Goal: Information Seeking & Learning: Check status

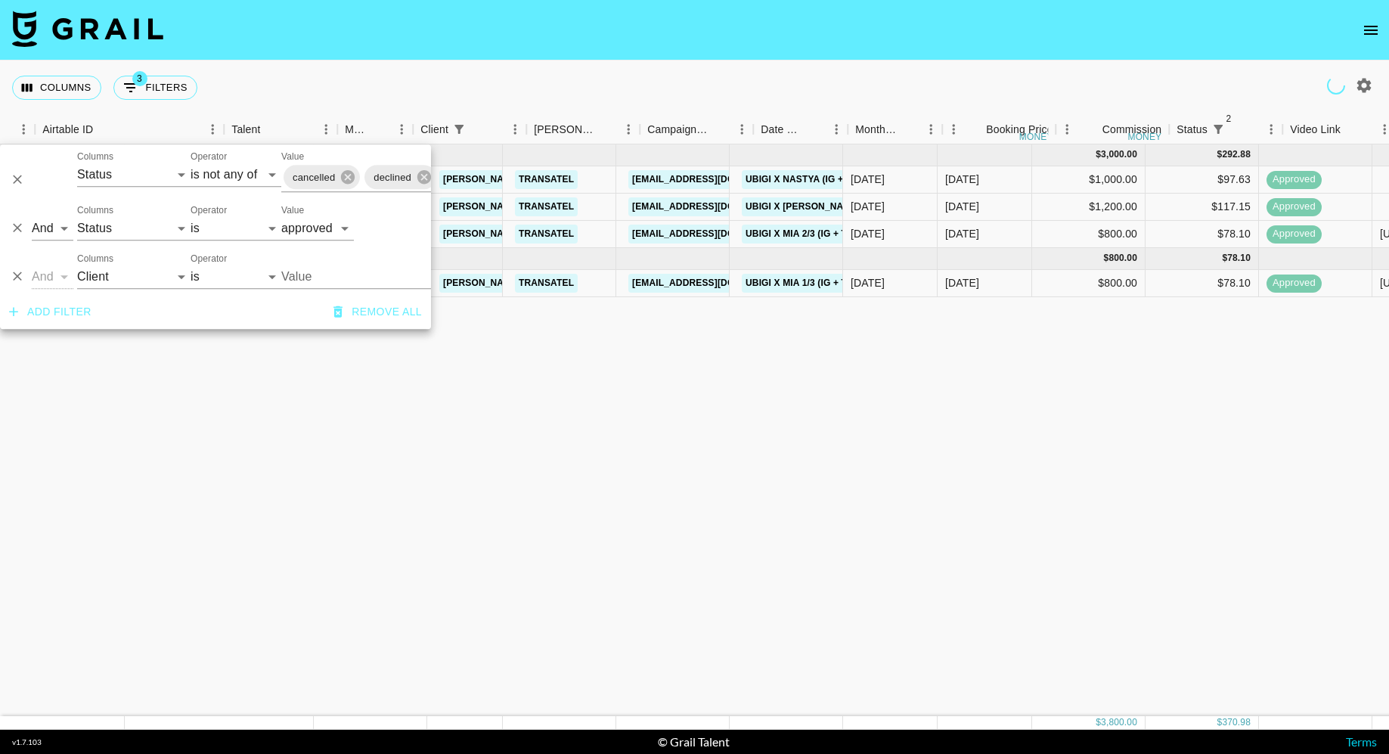
select select "status"
select select "isNotAnyOf"
select select "status"
select select "approved"
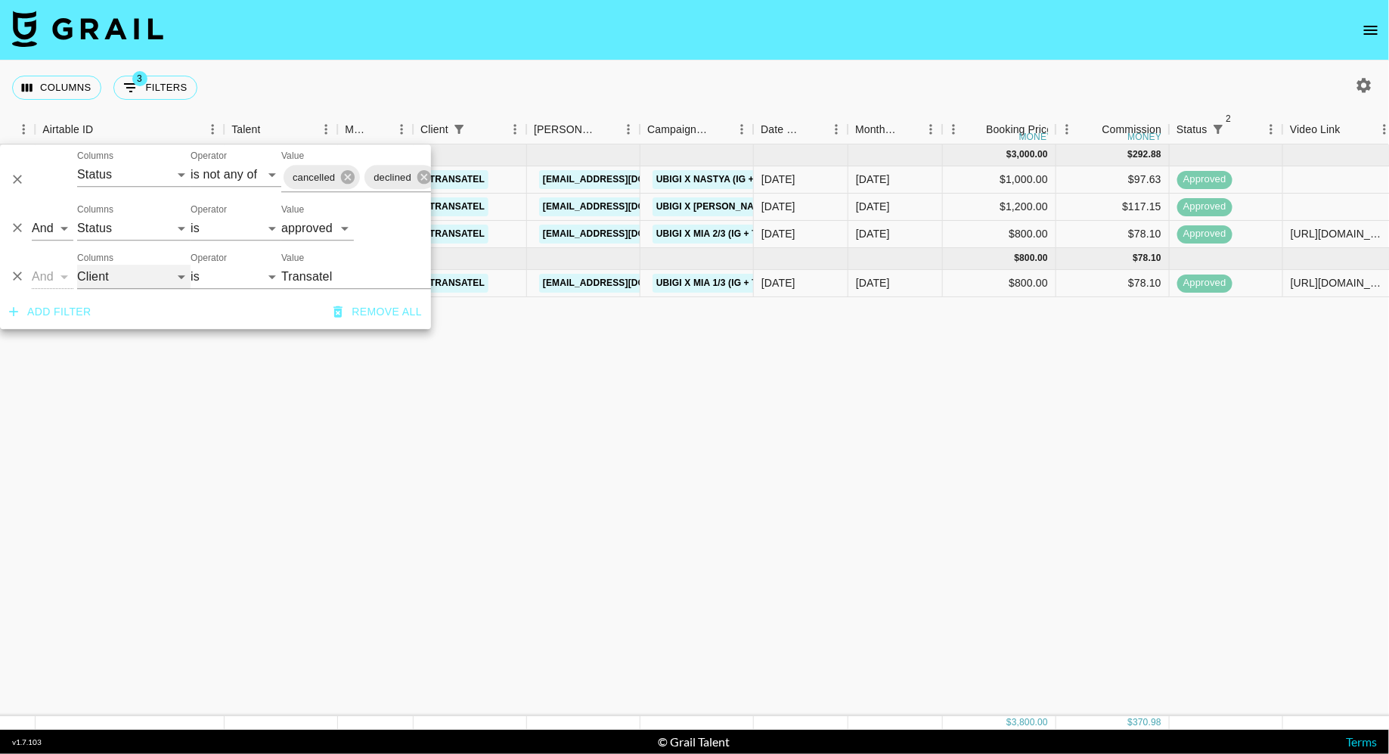
click at [147, 280] on select "Grail Platform ID Airtable ID Talent Manager Client [PERSON_NAME] Campaign (Typ…" at bounding box center [133, 277] width 113 height 24
select select "talentName"
click at [77, 265] on select "Grail Platform ID Airtable ID Talent Manager Client [PERSON_NAME] Campaign (Typ…" at bounding box center [133, 277] width 113 height 24
select select "contains"
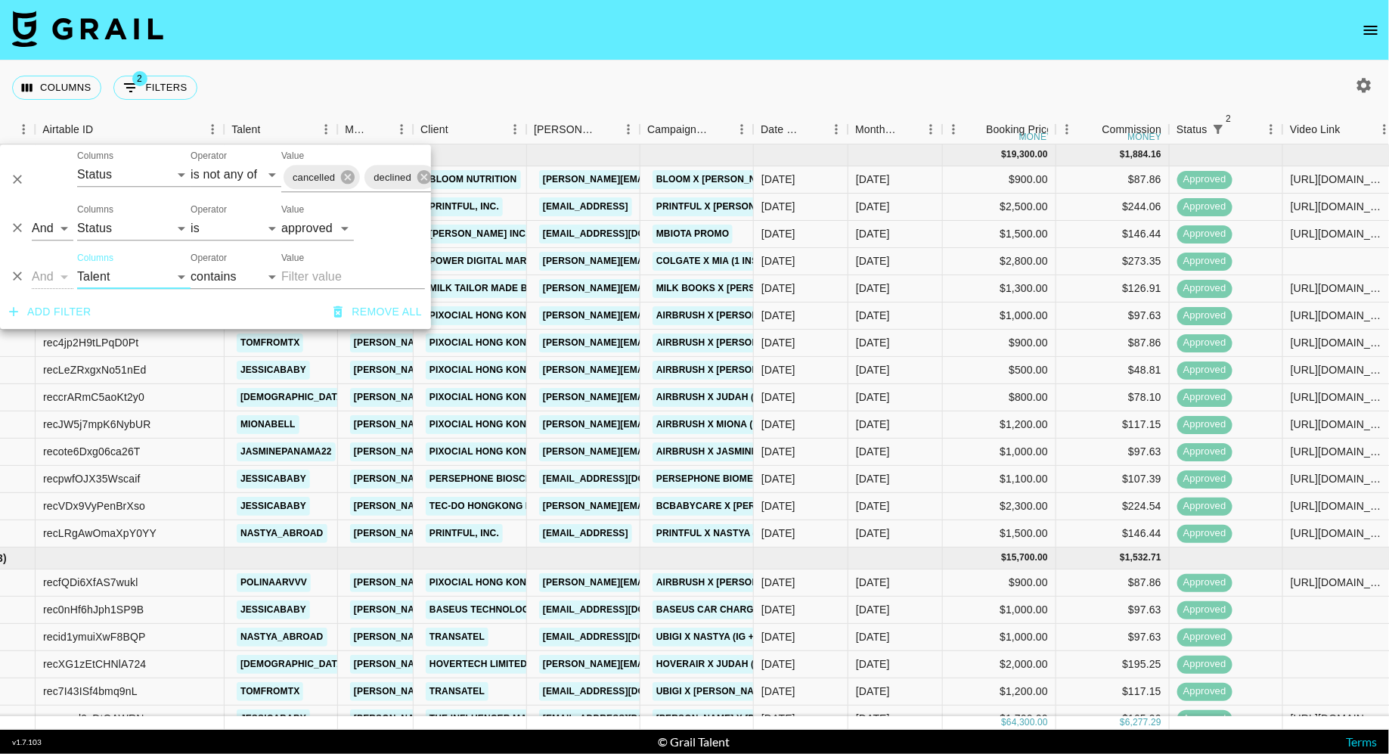
click at [321, 275] on input "Value" at bounding box center [353, 277] width 144 height 24
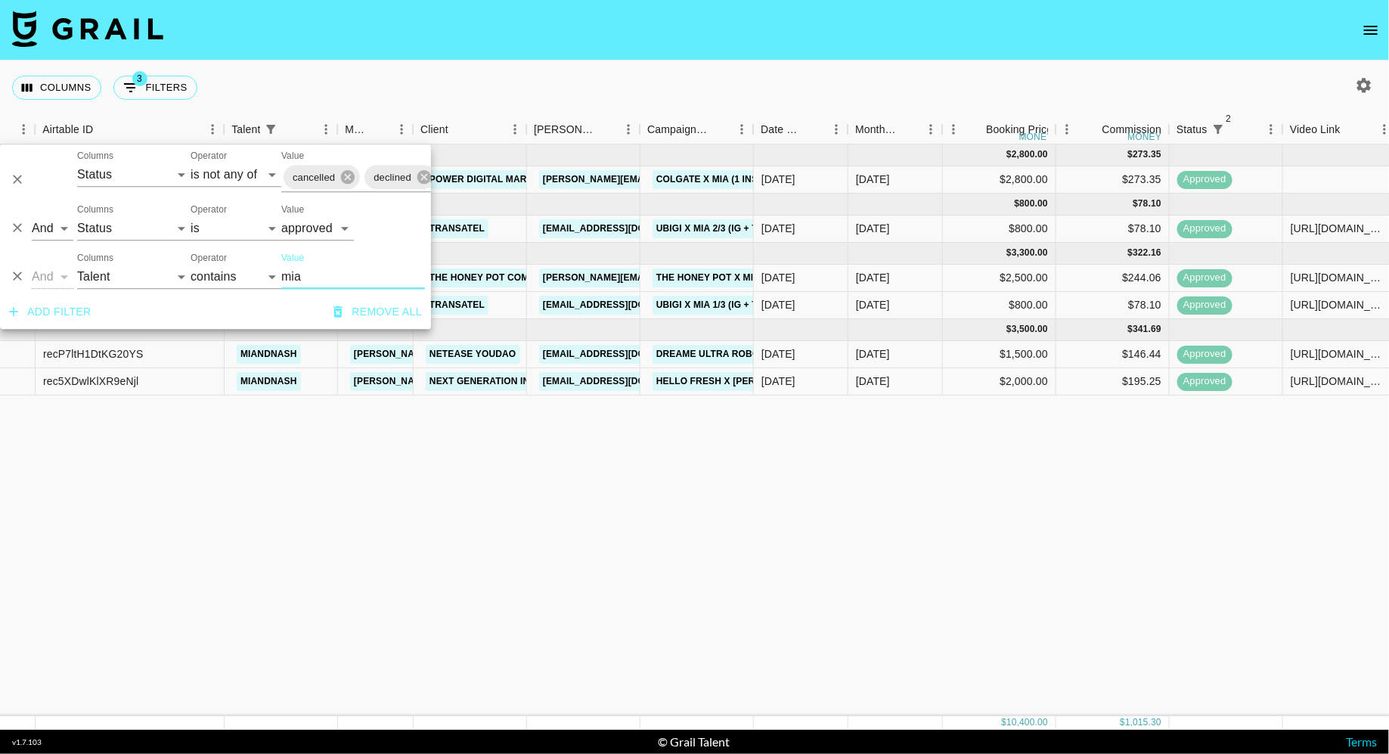
type input "mia"
click at [787, 501] on div "[DATE] ( 1 ) $ 2,800.00 $ 273.35 recCkigbtTJJWrUp9 miandnash [PERSON_NAME][EMAI…" at bounding box center [1081, 430] width 2341 height 572
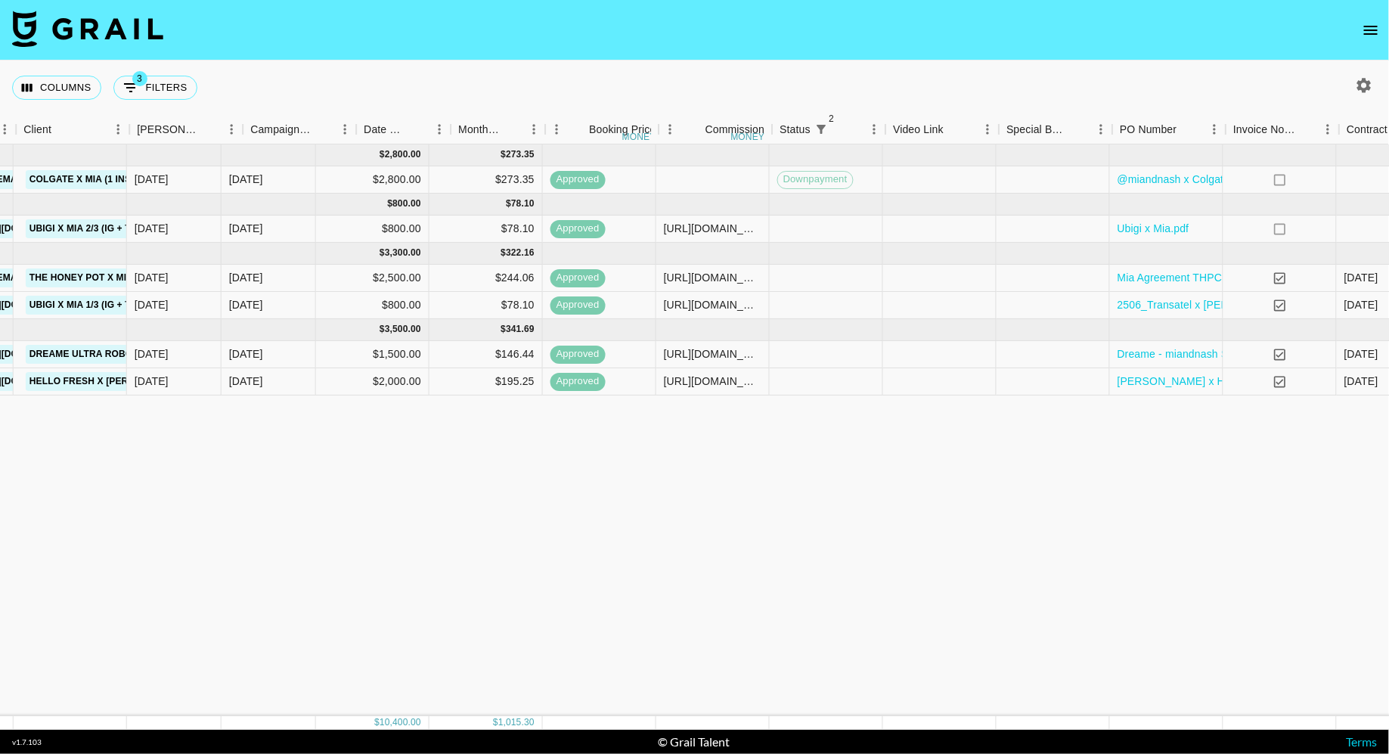
scroll to position [0, 951]
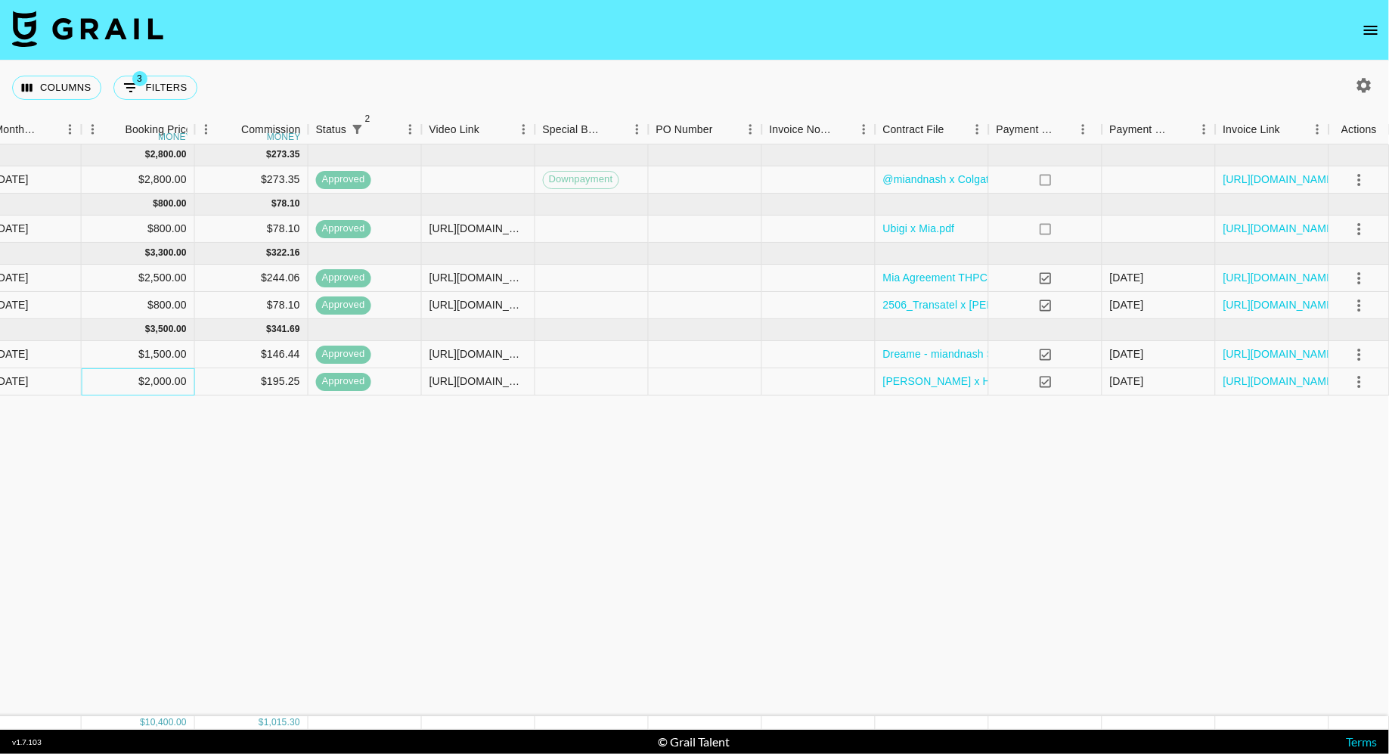
click at [186, 376] on div "$2,000.00" at bounding box center [138, 381] width 113 height 27
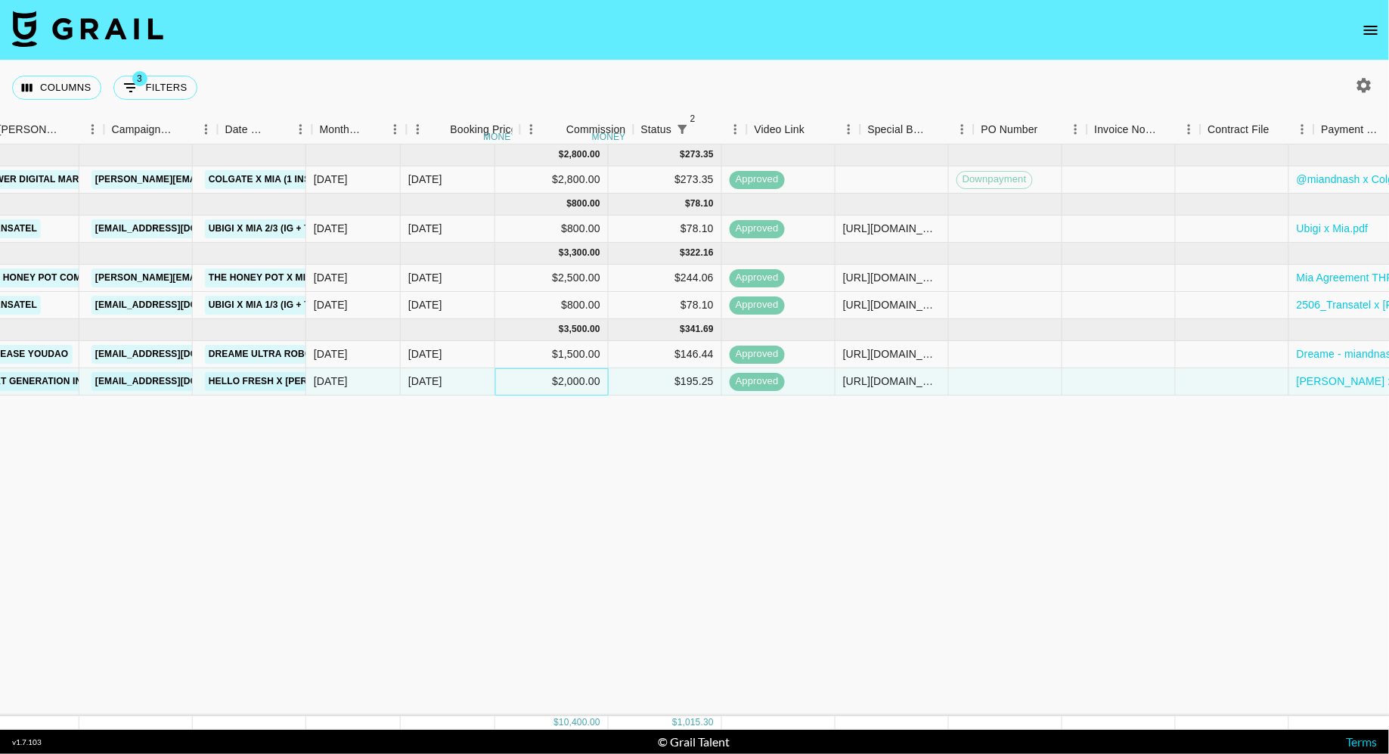
scroll to position [0, 478]
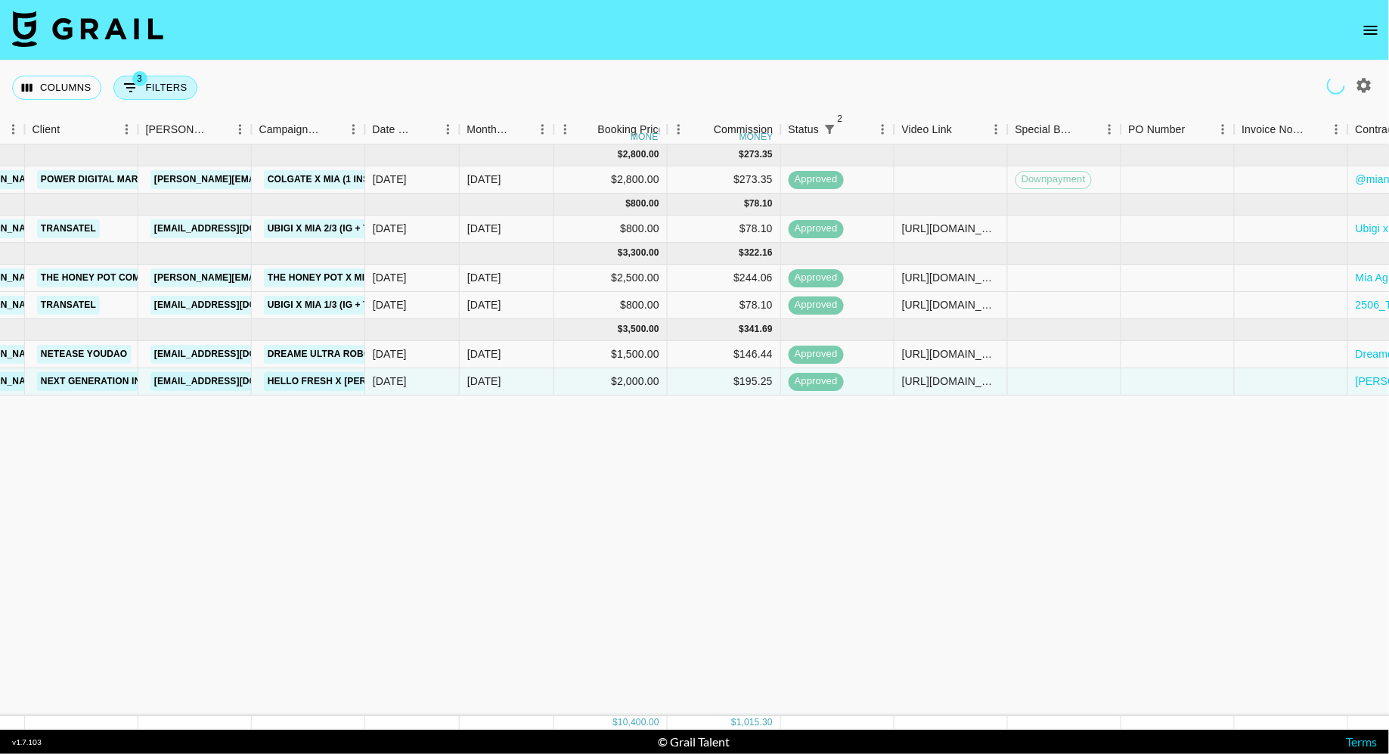
click at [166, 94] on button "3 Filters" at bounding box center [155, 88] width 84 height 24
select select "status"
select select "isNotAnyOf"
select select "status"
select select "approved"
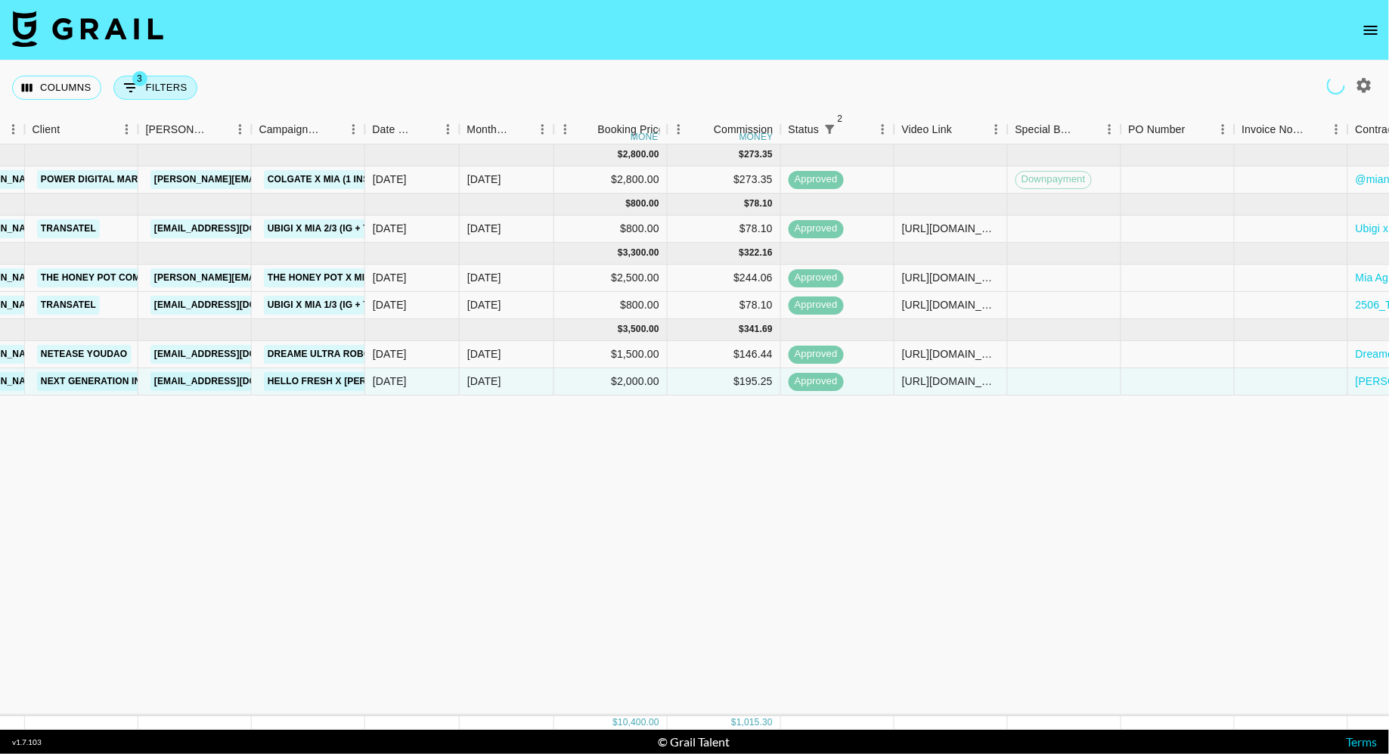
select select "talentName"
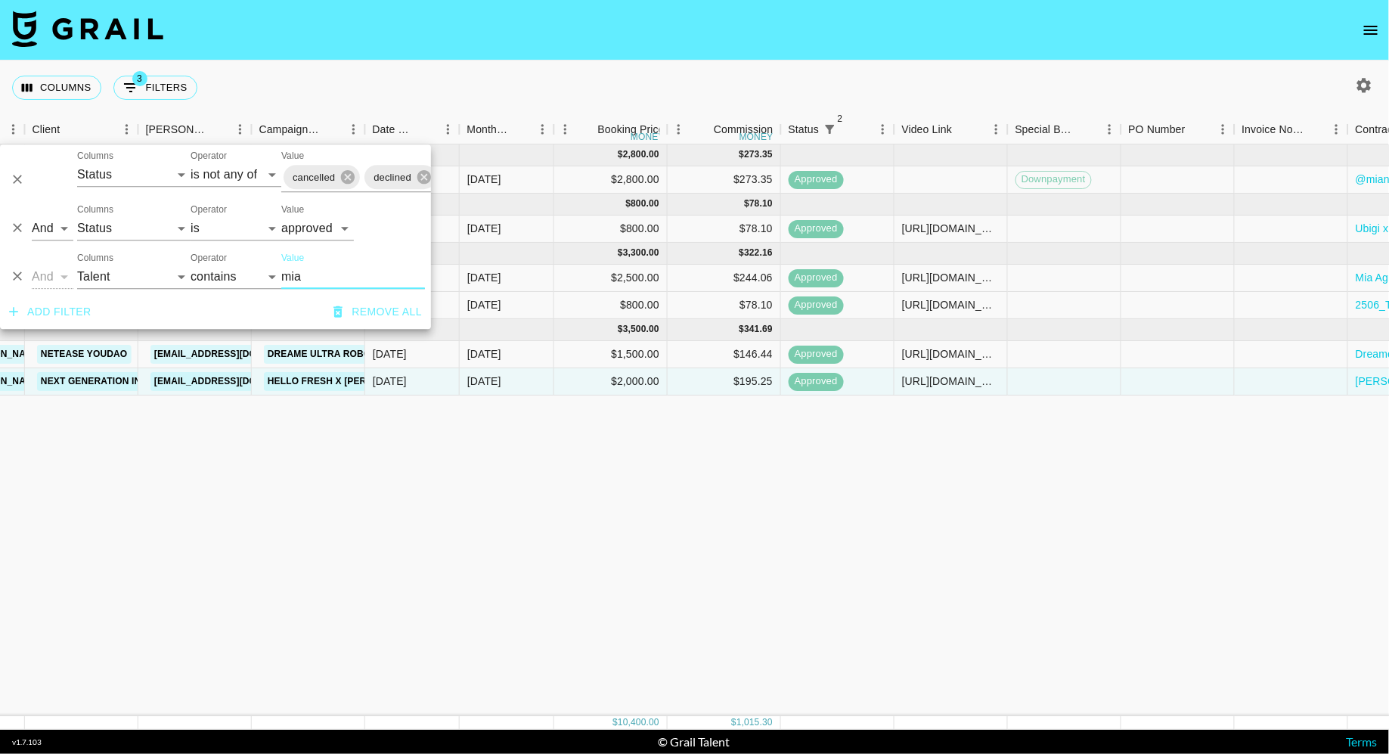
click at [326, 278] on input "mia" at bounding box center [353, 277] width 144 height 24
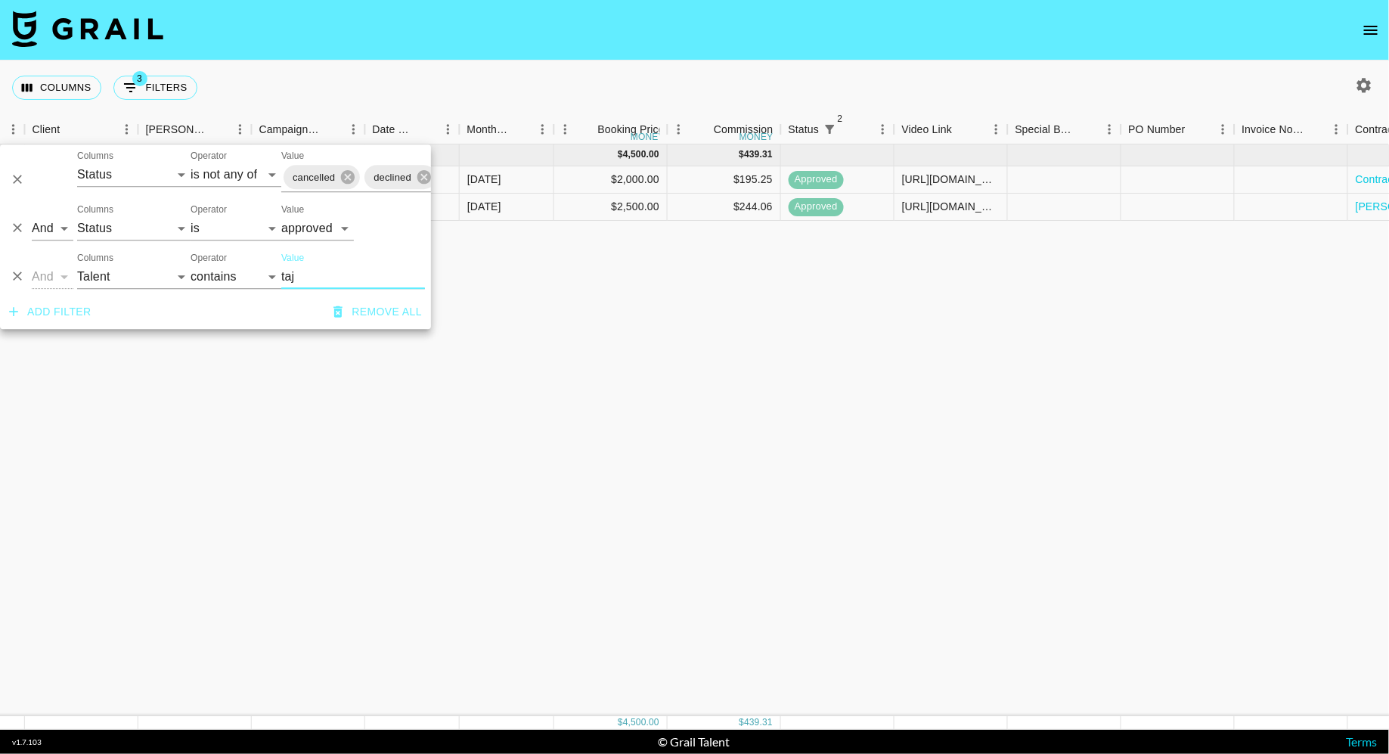
type input "taj"
click at [723, 231] on div "[DATE] ( 2 ) $ 4,500.00 $ 439.31 recQDNHm28xDLjd4E tajlockedin [PERSON_NAME][EM…" at bounding box center [692, 430] width 2341 height 572
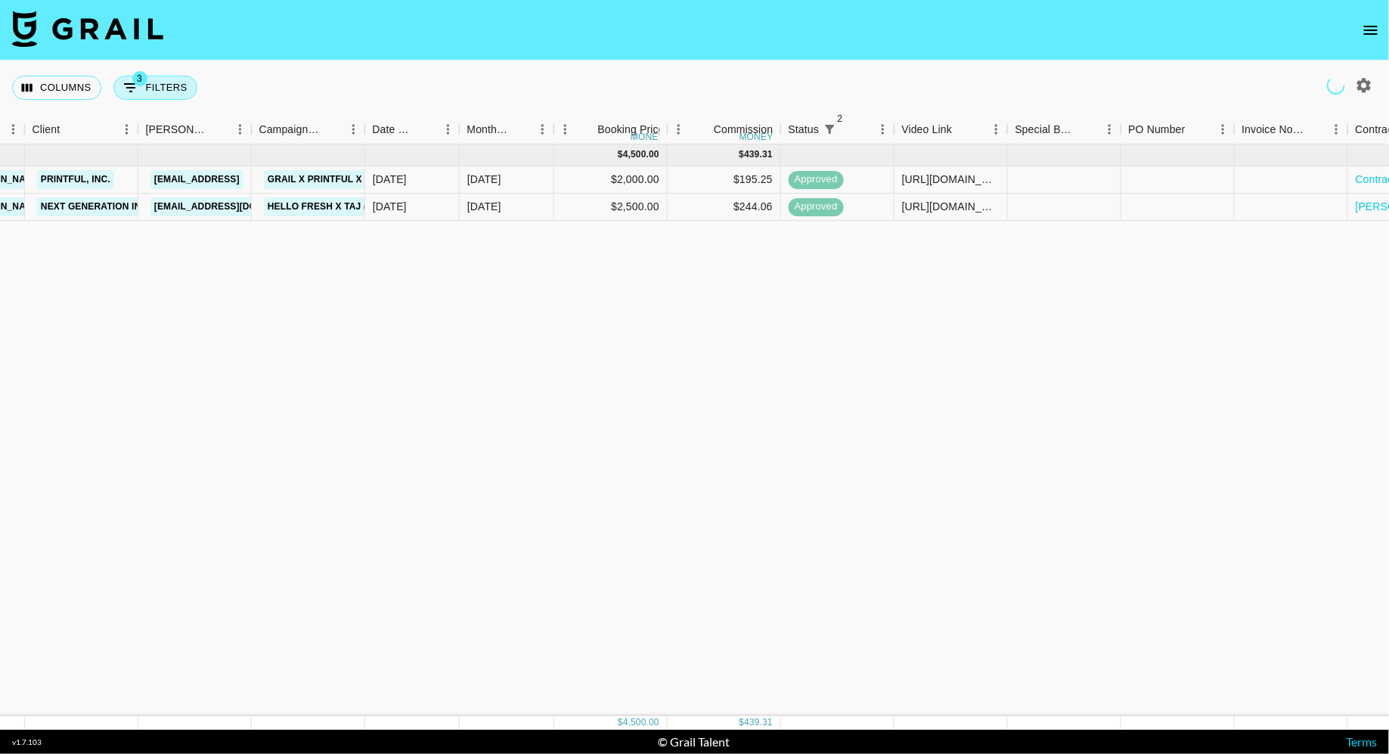
click at [167, 82] on button "3 Filters" at bounding box center [155, 88] width 84 height 24
select select "status"
select select "isNotAnyOf"
select select "status"
select select "approved"
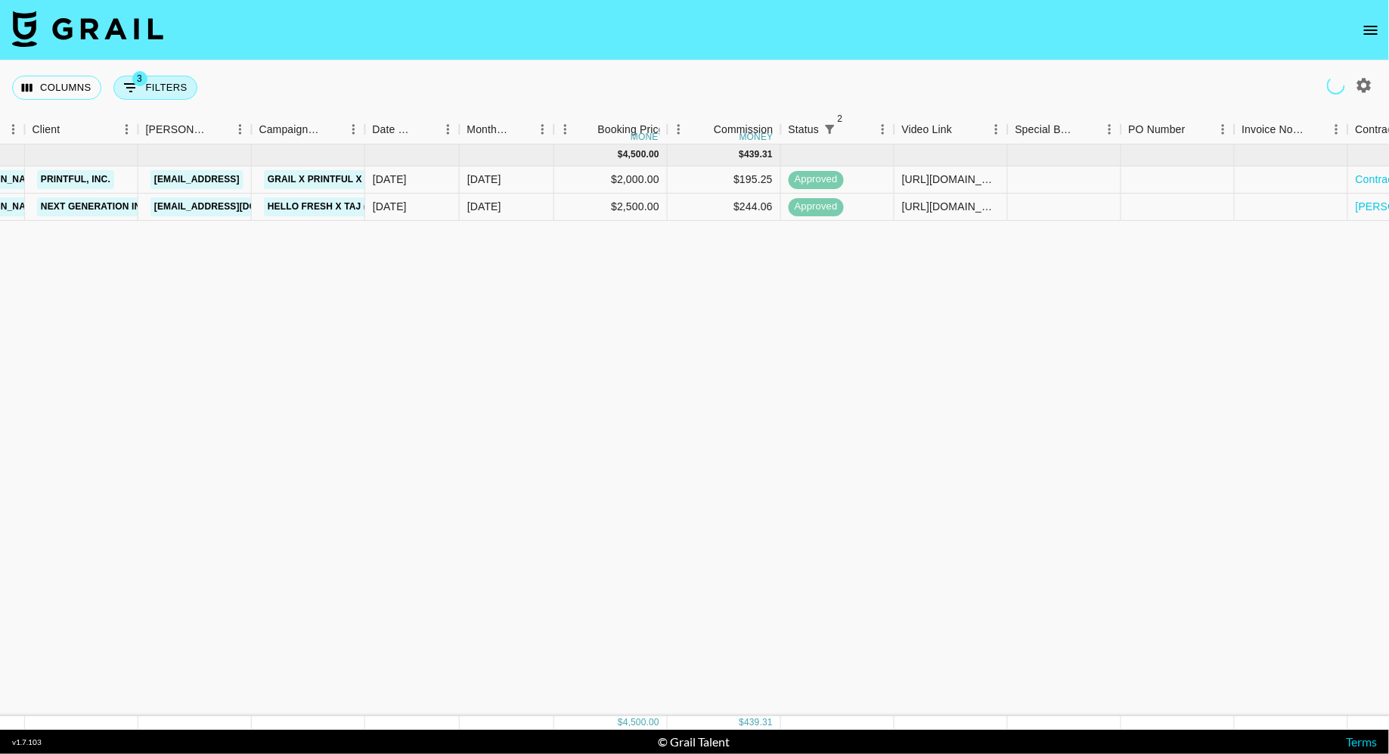
select select "talentName"
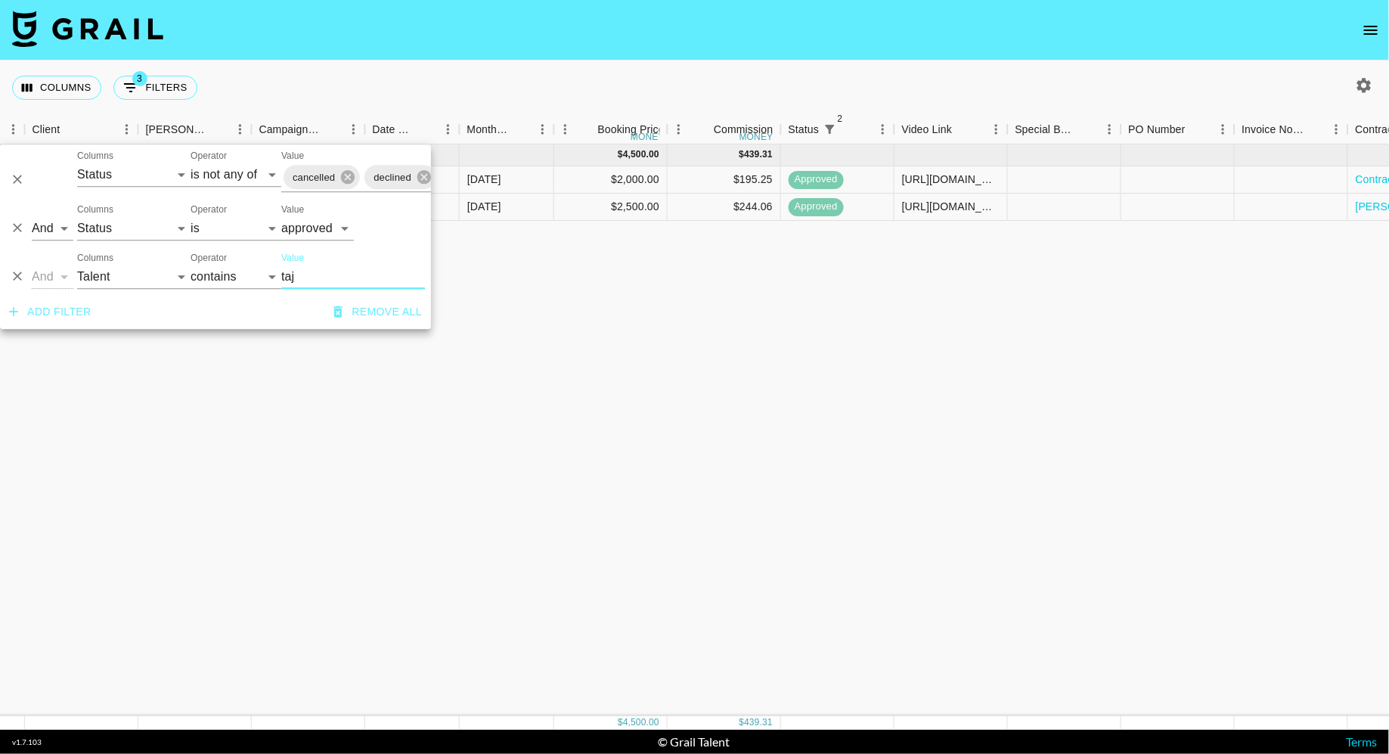
click at [318, 278] on input "taj" at bounding box center [353, 277] width 144 height 24
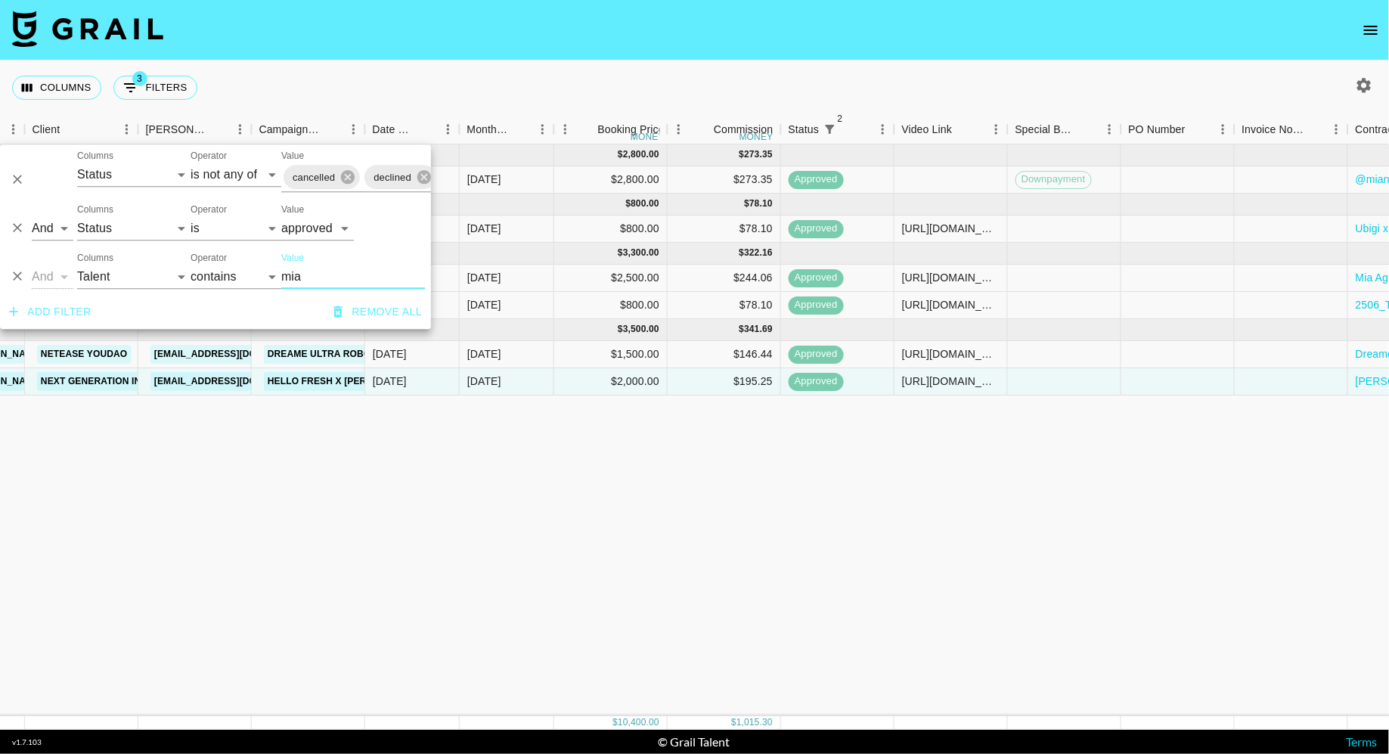
type input "mia"
click at [469, 516] on div "[DATE] ( 1 ) $ 2,800.00 $ 273.35 recCkigbtTJJWrUp9 miandnash [PERSON_NAME][EMAI…" at bounding box center [692, 430] width 2341 height 572
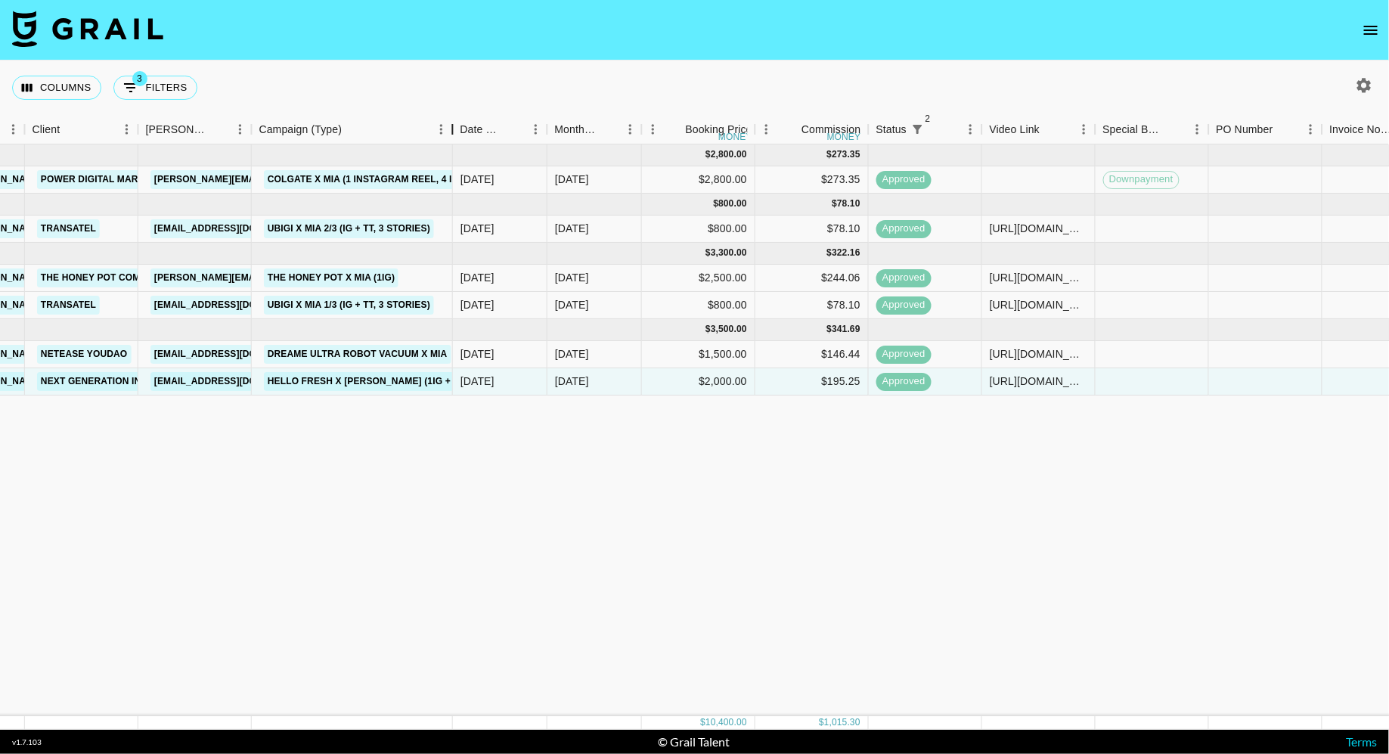
drag, startPoint x: 365, startPoint y: 123, endPoint x: 547, endPoint y: 122, distance: 181.5
click at [462, 122] on div "Campaign (Type)" at bounding box center [453, 129] width 18 height 29
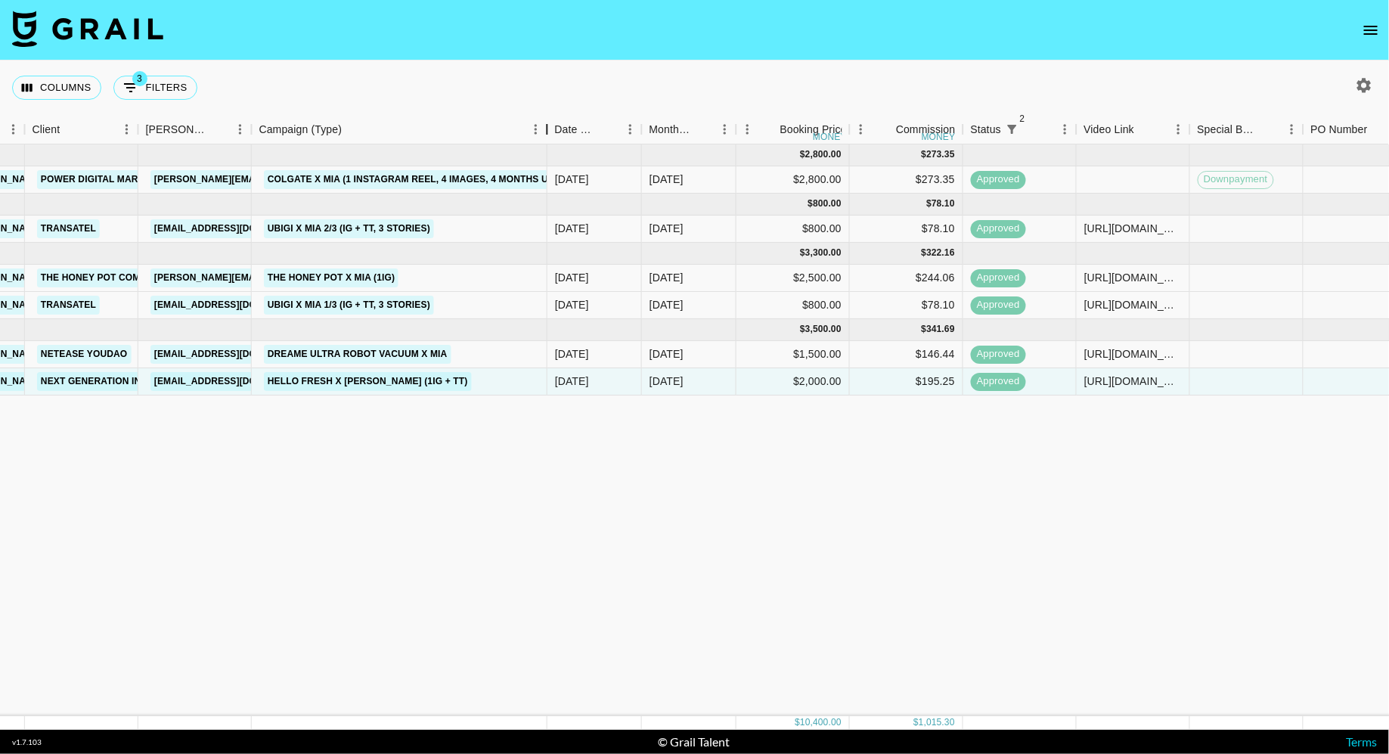
drag, startPoint x: 547, startPoint y: 122, endPoint x: 473, endPoint y: 122, distance: 73.4
click at [539, 122] on div "Campaign (Type)" at bounding box center [548, 129] width 18 height 29
